Goal: Task Accomplishment & Management: Complete application form

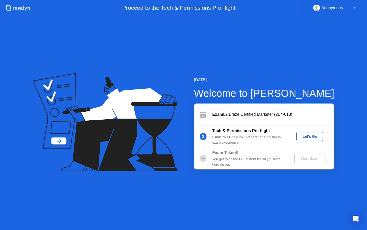
click at [310, 137] on div "Let's Go" at bounding box center [310, 136] width 23 height 4
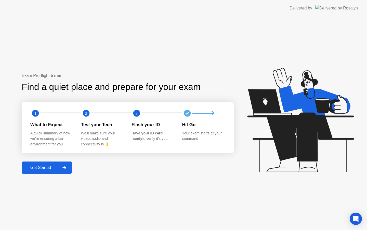
click at [39, 165] on div "Get Started" at bounding box center [40, 167] width 35 height 5
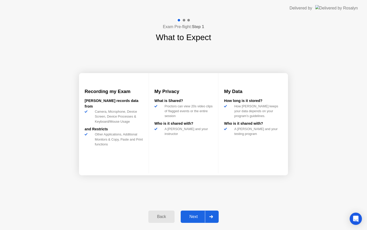
click at [195, 214] on div "Next" at bounding box center [193, 216] width 23 height 5
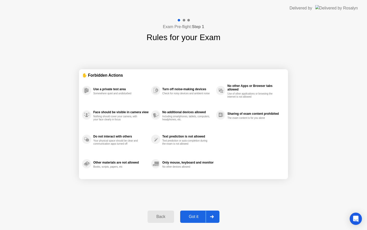
click at [195, 215] on div "Got it" at bounding box center [194, 216] width 24 height 5
select select "**********"
select select "*******"
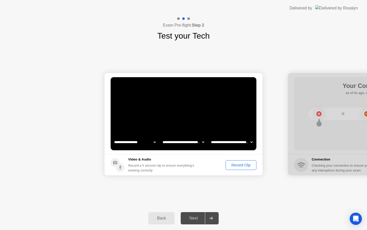
click at [235, 164] on div "Record Clip" at bounding box center [240, 165] width 27 height 4
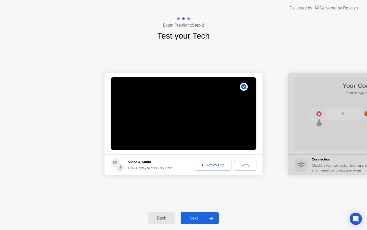
click at [201, 163] on div "Replay Clip" at bounding box center [213, 165] width 33 height 4
click at [199, 220] on div "Next" at bounding box center [193, 217] width 23 height 5
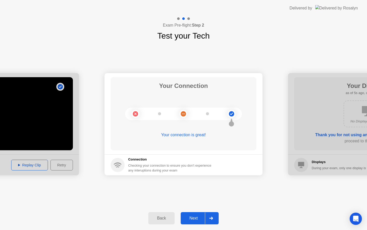
click at [199, 220] on div "Next" at bounding box center [193, 217] width 23 height 5
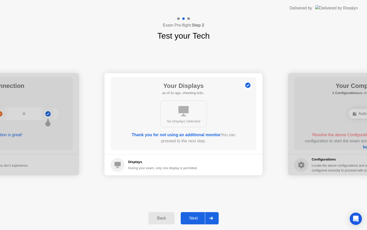
click at [196, 219] on div "Next" at bounding box center [193, 217] width 23 height 5
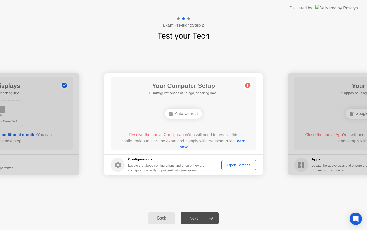
click at [235, 166] on div "Open Settings" at bounding box center [238, 165] width 31 height 4
click at [190, 115] on div "Auto Correct" at bounding box center [183, 114] width 37 height 10
click at [185, 147] on link "Learn how" at bounding box center [213, 143] width 66 height 10
click at [232, 161] on button "Open Settings" at bounding box center [239, 165] width 35 height 10
click at [187, 149] on link "Learn how" at bounding box center [213, 143] width 66 height 10
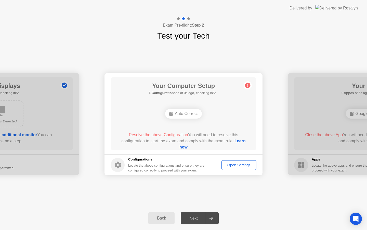
click at [296, 217] on div "Back Next" at bounding box center [183, 217] width 367 height 23
click at [234, 167] on div "Open Settings" at bounding box center [238, 165] width 31 height 4
click at [188, 145] on link "Learn how" at bounding box center [213, 143] width 66 height 10
click at [267, 199] on div "**********" at bounding box center [183, 124] width 367 height 164
click at [267, 191] on div "**********" at bounding box center [183, 124] width 367 height 164
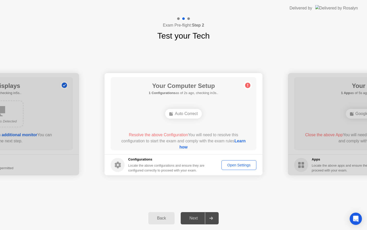
click at [239, 165] on div "Open Settings" at bounding box center [238, 165] width 31 height 4
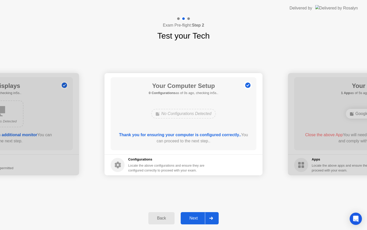
click at [193, 218] on div "Next" at bounding box center [193, 217] width 23 height 5
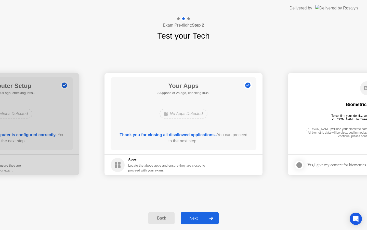
click at [193, 220] on div "Next" at bounding box center [193, 217] width 23 height 5
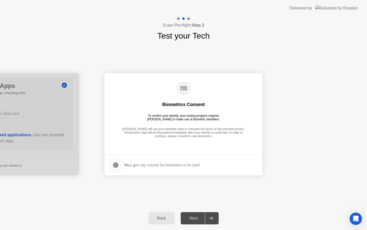
click at [115, 163] on div at bounding box center [116, 165] width 6 height 6
click at [194, 219] on div "Next" at bounding box center [193, 217] width 23 height 5
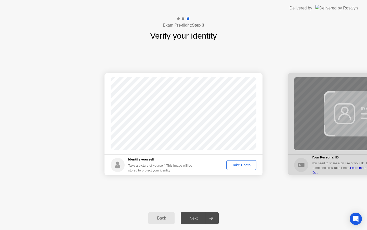
click at [235, 167] on div "Take Photo" at bounding box center [241, 165] width 27 height 4
click at [195, 216] on div "Next" at bounding box center [193, 217] width 23 height 5
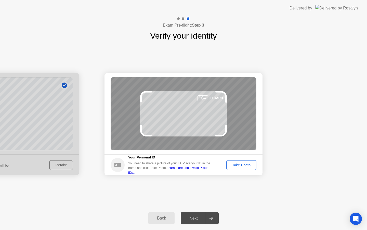
click at [241, 166] on div "Take Photo" at bounding box center [241, 165] width 27 height 4
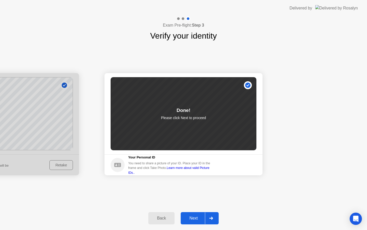
click at [196, 215] on div "Next" at bounding box center [193, 217] width 23 height 5
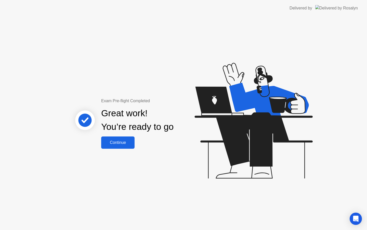
click at [118, 140] on div "Continue" at bounding box center [118, 142] width 30 height 5
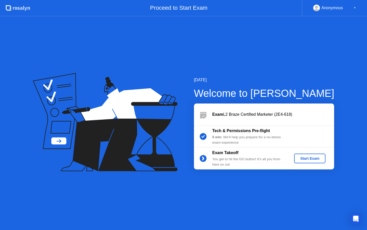
click at [310, 159] on div "Start Exam" at bounding box center [309, 158] width 27 height 4
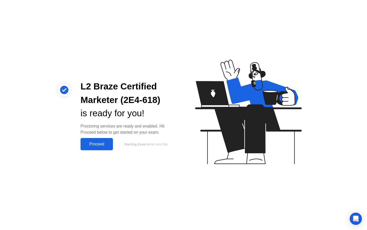
click at [98, 144] on div "Proceed" at bounding box center [96, 144] width 29 height 5
